Goal: Find specific page/section: Find specific page/section

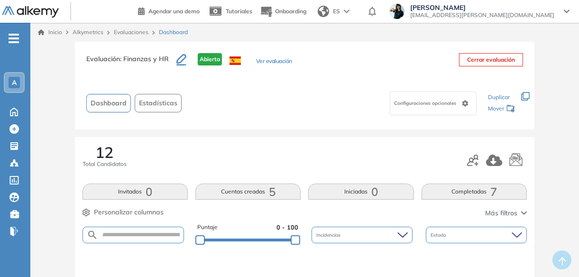
click at [126, 32] on link "Evaluaciones" at bounding box center [131, 31] width 35 height 7
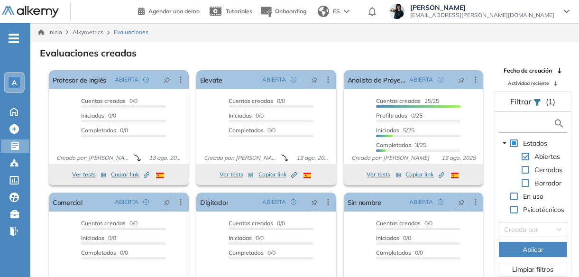
click at [511, 122] on input "text" at bounding box center [527, 124] width 53 height 10
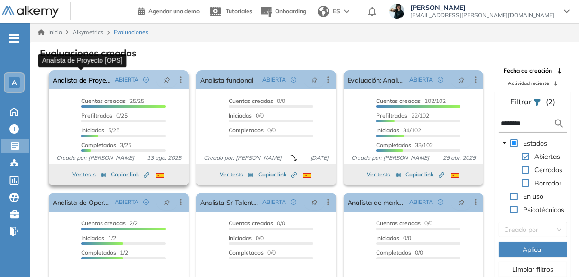
type input "********"
click at [85, 82] on link "Analista de Proyecto [OPS]" at bounding box center [82, 79] width 58 height 19
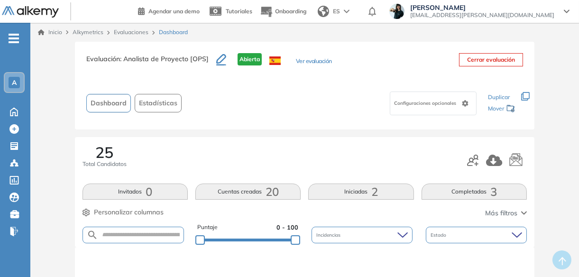
click at [131, 32] on link "Evaluaciones" at bounding box center [131, 31] width 35 height 7
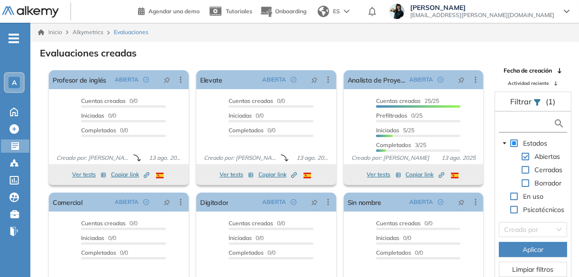
click at [530, 119] on input "text" at bounding box center [527, 124] width 53 height 10
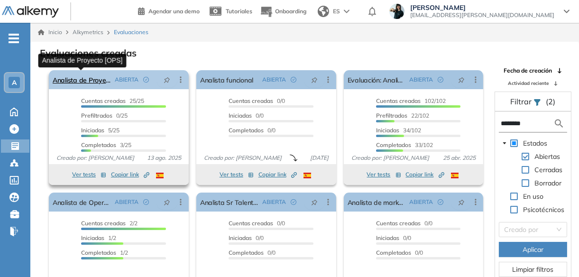
type input "********"
click at [92, 81] on link "Analista de Proyecto [OPS]" at bounding box center [82, 79] width 58 height 19
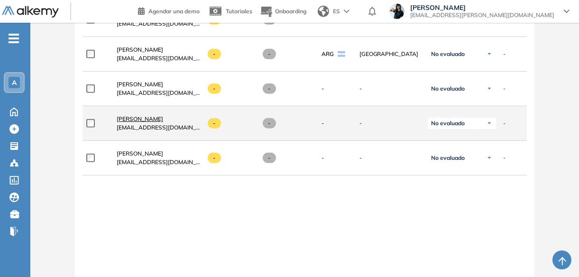
scroll to position [645, 0]
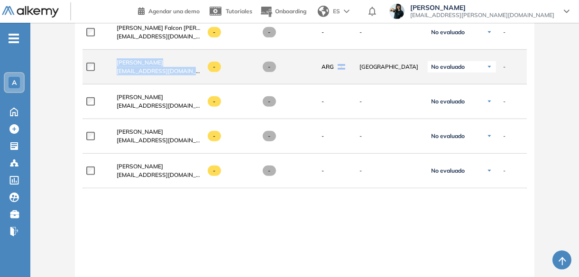
drag, startPoint x: 114, startPoint y: 63, endPoint x: 200, endPoint y: 63, distance: 85.8
click at [200, 63] on div "**********" at bounding box center [401, 67] width 637 height 35
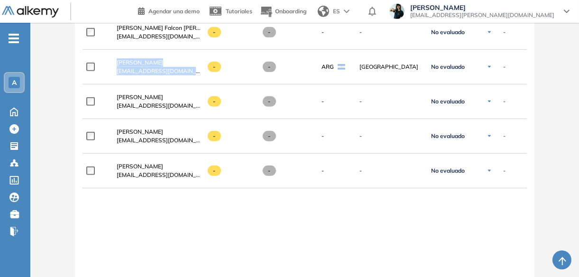
copy div "[PERSON_NAME] Majorel [EMAIL_ADDRESS][DOMAIN_NAME]"
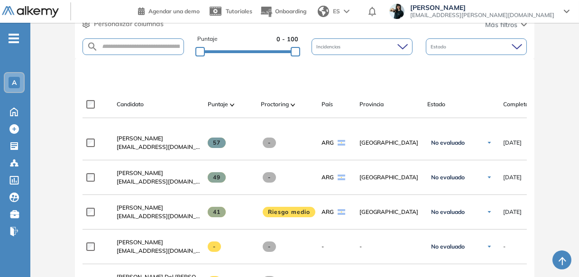
scroll to position [190, 0]
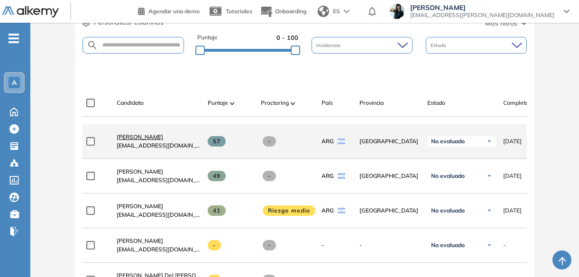
click at [149, 140] on span "[PERSON_NAME]" at bounding box center [140, 136] width 46 height 7
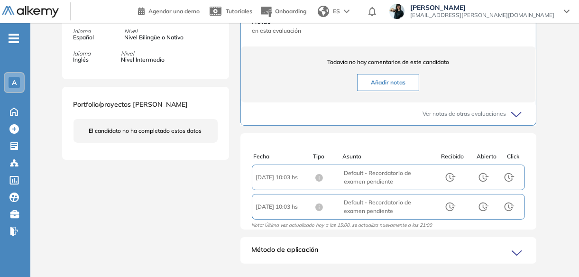
scroll to position [370, 0]
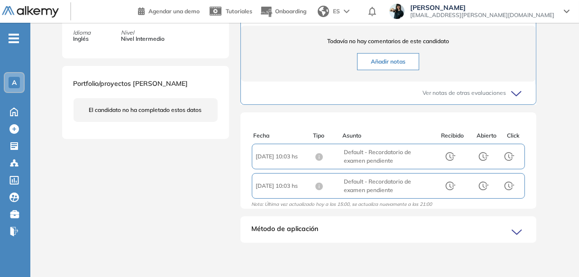
click at [300, 227] on span "Método de aplicación" at bounding box center [285, 231] width 67 height 15
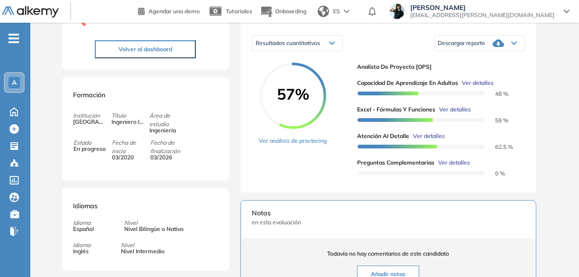
scroll to position [67, 0]
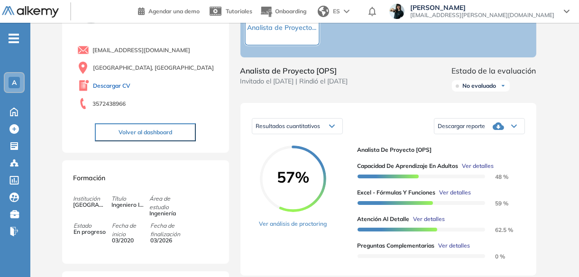
click at [123, 84] on link "Descargar CV" at bounding box center [111, 86] width 37 height 9
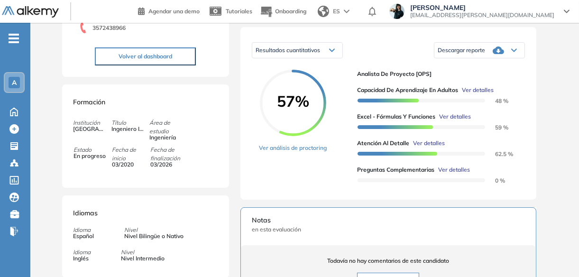
scroll to position [0, 0]
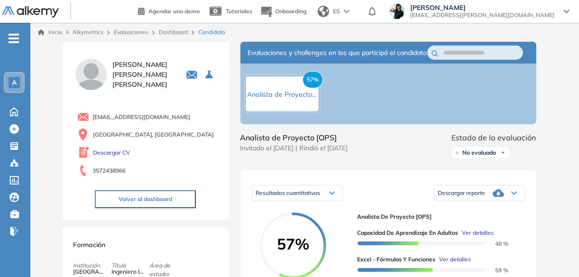
click at [175, 32] on link "Dashboard" at bounding box center [173, 31] width 29 height 7
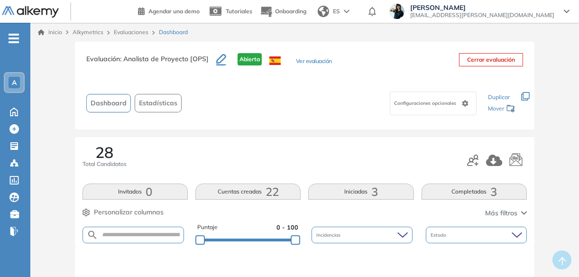
click at [134, 35] on link "Evaluaciones" at bounding box center [131, 31] width 35 height 7
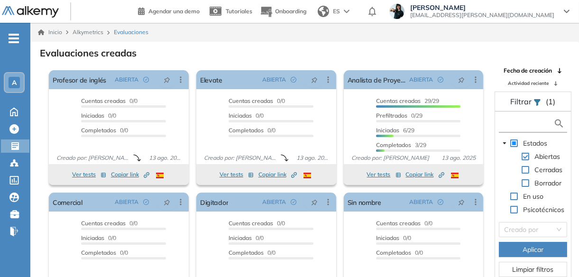
click at [523, 122] on input "text" at bounding box center [527, 124] width 53 height 10
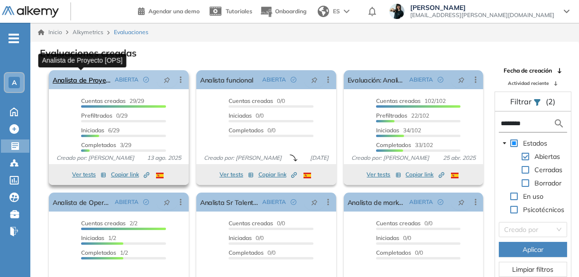
type input "********"
click at [91, 81] on link "Analista de Proyecto [OPS]" at bounding box center [82, 79] width 58 height 19
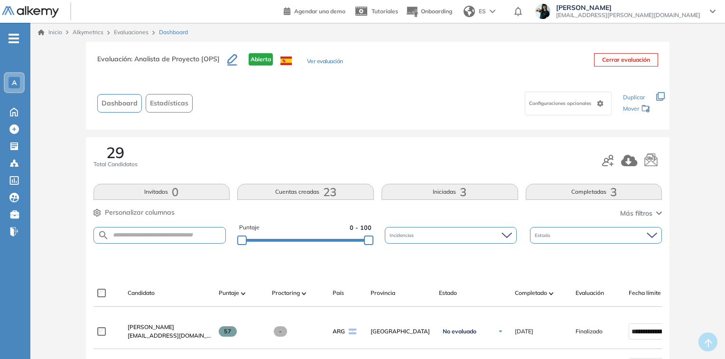
click at [132, 31] on link "Evaluaciones" at bounding box center [131, 31] width 35 height 7
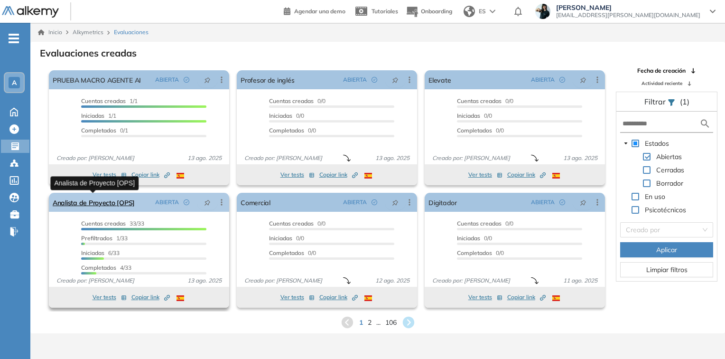
click at [112, 202] on link "Analista de Proyecto [OPS]" at bounding box center [94, 202] width 82 height 19
